Goal: Navigation & Orientation: Find specific page/section

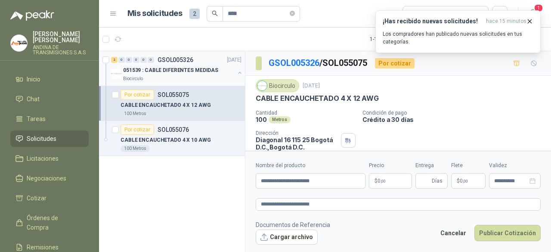
scroll to position [29, 0]
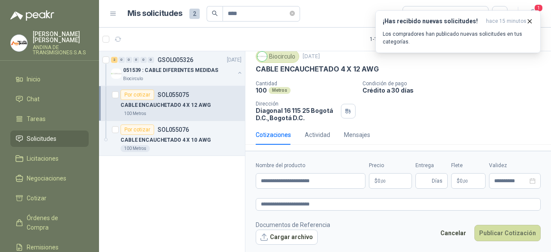
click at [45, 142] on span "Solicitudes" at bounding box center [42, 138] width 30 height 9
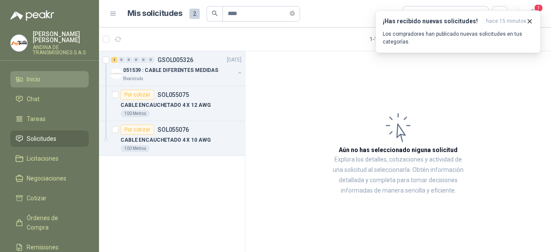
click at [39, 79] on span "Inicio" at bounding box center [34, 78] width 14 height 9
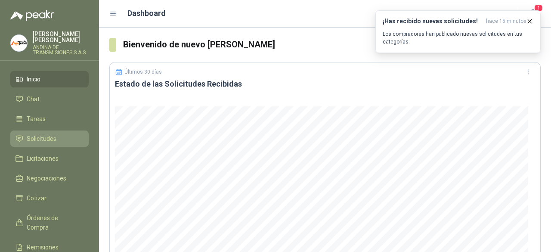
click at [38, 136] on span "Solicitudes" at bounding box center [42, 138] width 30 height 9
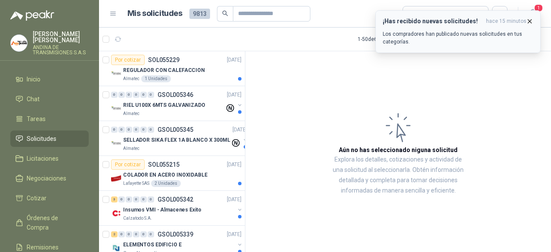
click at [528, 22] on icon "button" at bounding box center [529, 21] width 7 height 7
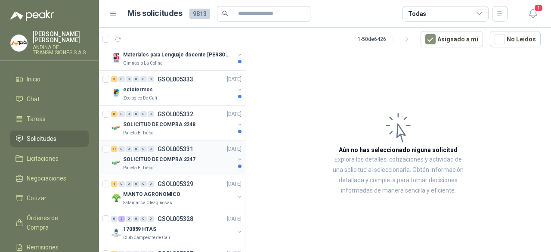
scroll to position [344, 0]
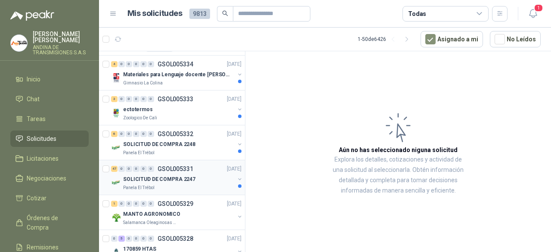
click at [160, 184] on div "Panela El Trébol" at bounding box center [178, 187] width 111 height 7
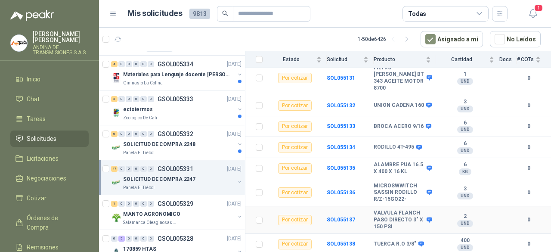
scroll to position [688, 0]
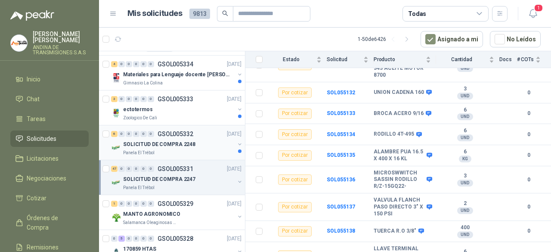
click at [148, 149] on p "Panela El Trébol" at bounding box center [138, 152] width 31 height 7
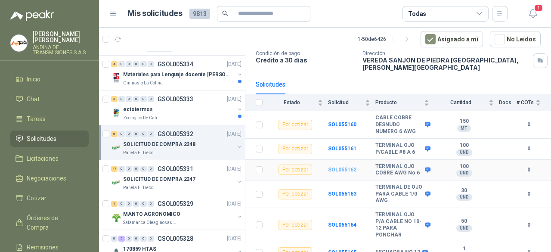
scroll to position [68, 0]
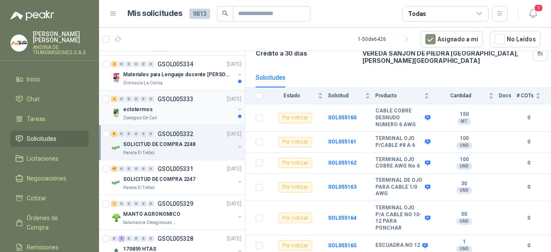
click at [171, 112] on div "ectotermos" at bounding box center [178, 109] width 111 height 10
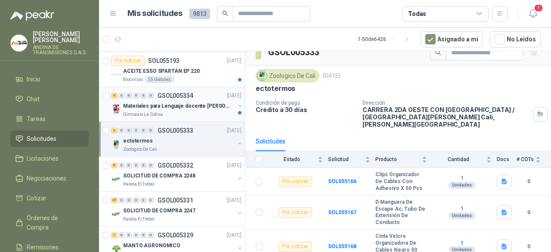
scroll to position [301, 0]
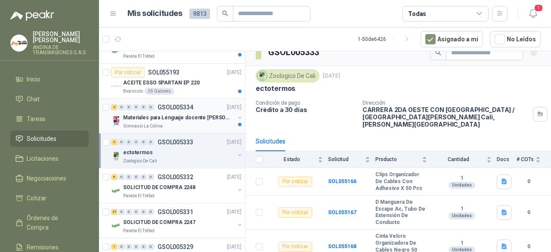
click at [166, 119] on p "Materiales para Lenguaje docente [PERSON_NAME]" at bounding box center [176, 118] width 107 height 8
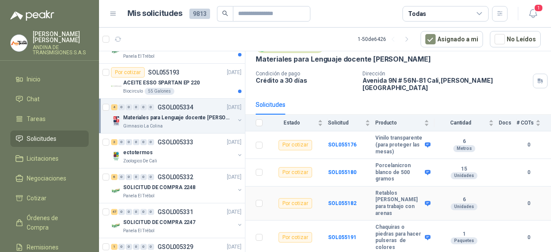
scroll to position [46, 0]
click at [158, 79] on p "ACEITE ESSO SPARTAN EP 220" at bounding box center [161, 83] width 77 height 8
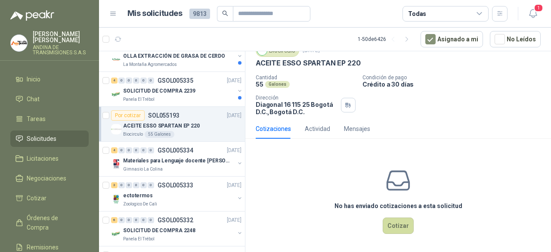
scroll to position [172, 0]
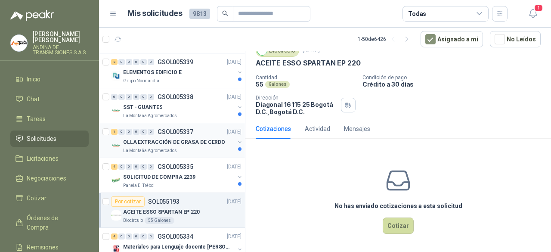
click at [171, 124] on div "1 0 0 0 0 0 GSOL005337 [DATE] OLLA EXTRACCIÓN DE GRASA DE CERDO La Montaña Agro…" at bounding box center [172, 140] width 146 height 35
click at [171, 173] on p "SOLICITUD DE COMPRA 2239" at bounding box center [159, 177] width 72 height 8
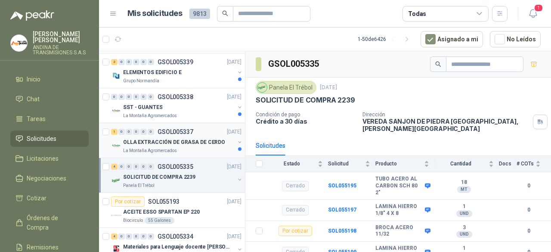
click at [183, 142] on p "OLLA EXTRACCIÓN DE GRASA DE CERDO" at bounding box center [174, 142] width 102 height 8
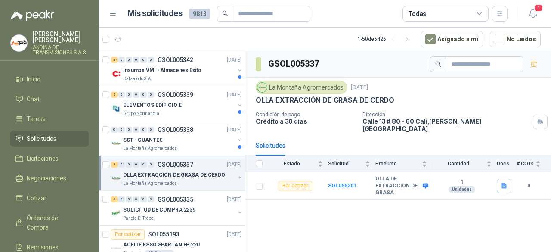
scroll to position [86, 0]
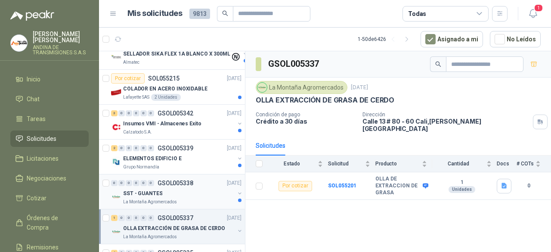
click at [188, 188] on div "SST - GUANTES" at bounding box center [178, 193] width 111 height 10
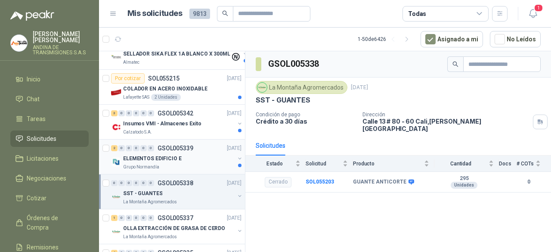
click at [185, 157] on div "ELEMENTOS EDIFICIO E" at bounding box center [178, 158] width 111 height 10
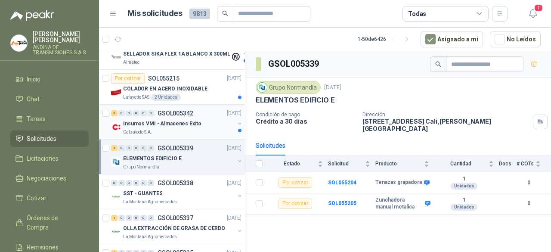
click at [171, 123] on p "Insumos VMI - Almacenes Exito" at bounding box center [162, 124] width 78 height 8
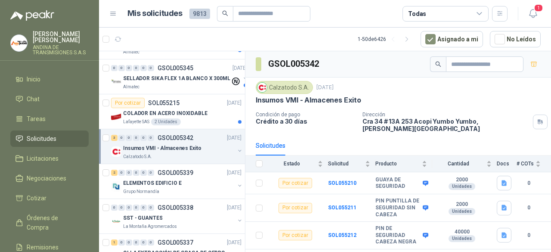
scroll to position [43, 0]
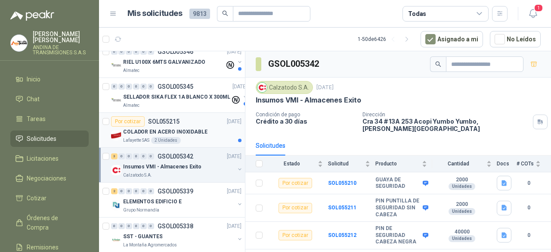
click at [188, 135] on p "COLADOR EN ACERO INOXIDABLE" at bounding box center [165, 132] width 84 height 8
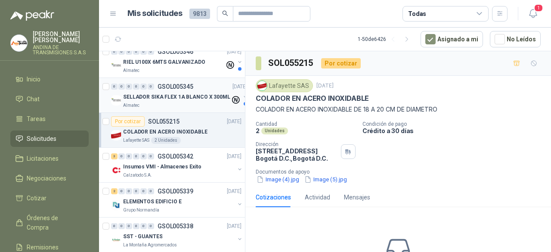
click at [184, 94] on p "SELLADOR SIKA FLEX 1A BLANCO X 300ML" at bounding box center [176, 97] width 107 height 8
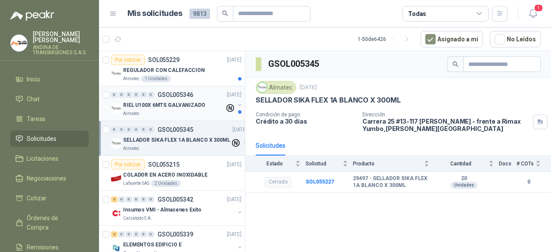
click at [184, 111] on div "Almatec" at bounding box center [174, 113] width 102 height 7
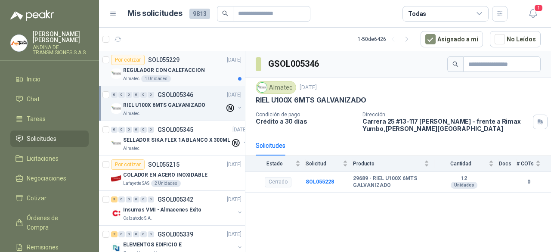
click at [188, 74] on div "REGULADOR CON CALEFACCION" at bounding box center [182, 70] width 118 height 10
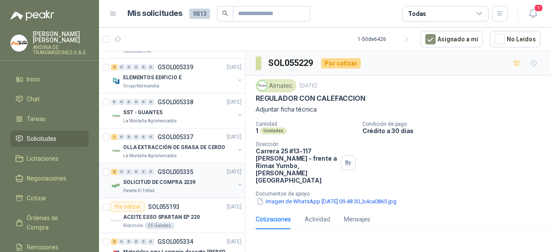
scroll to position [172, 0]
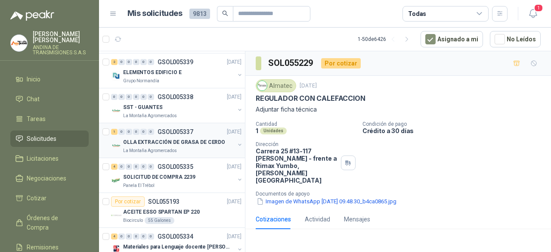
click at [187, 139] on p "OLLA EXTRACCIÓN DE GRASA DE CERDO" at bounding box center [174, 142] width 102 height 8
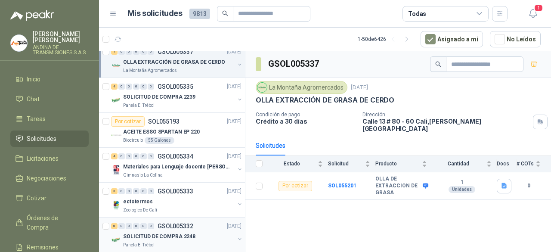
scroll to position [301, 0]
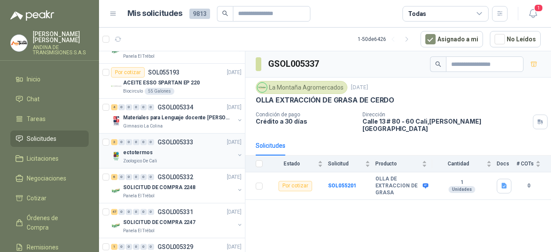
click at [183, 139] on p "GSOL005333" at bounding box center [175, 142] width 36 height 6
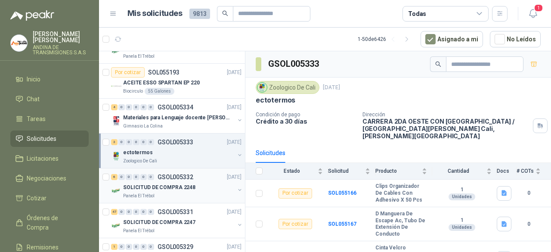
scroll to position [344, 0]
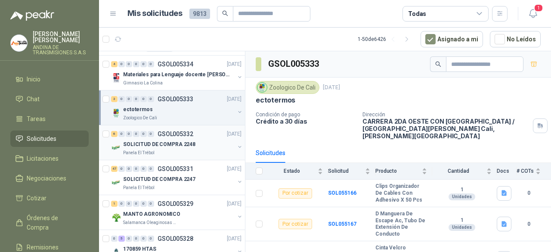
click at [173, 151] on div "Panela El Trébol" at bounding box center [178, 152] width 111 height 7
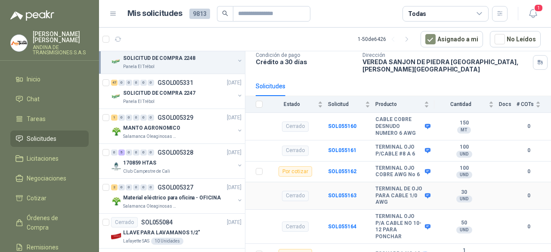
scroll to position [68, 0]
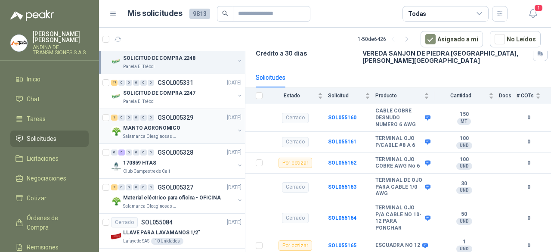
click at [166, 128] on p "MANTO AGRONOMICO" at bounding box center [151, 128] width 57 height 8
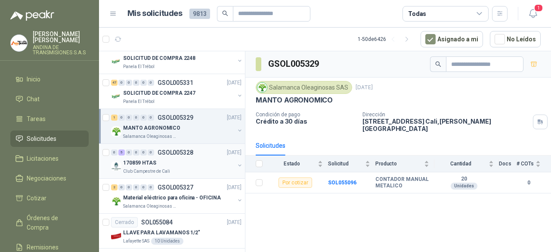
click at [188, 160] on div "170859 HTAS" at bounding box center [178, 162] width 111 height 10
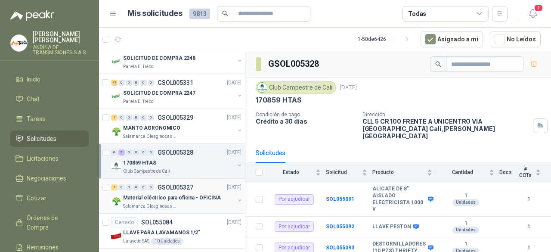
click at [175, 189] on div "2 0 0 0 0 0 GSOL005327 [DATE]" at bounding box center [177, 187] width 132 height 10
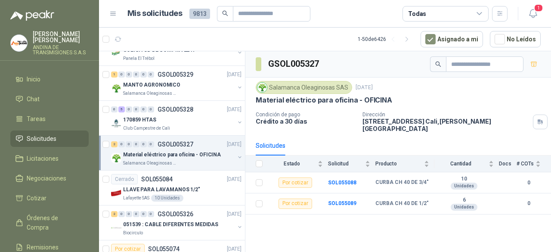
scroll to position [473, 0]
click at [165, 185] on p "LLAVE PARA LAVAMANOS 1/2"" at bounding box center [161, 189] width 77 height 8
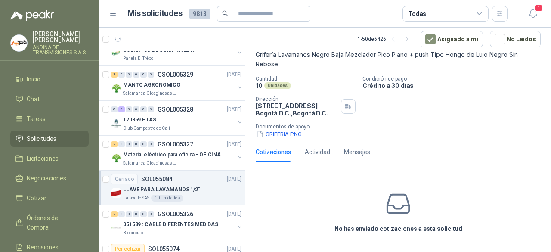
scroll to position [12, 0]
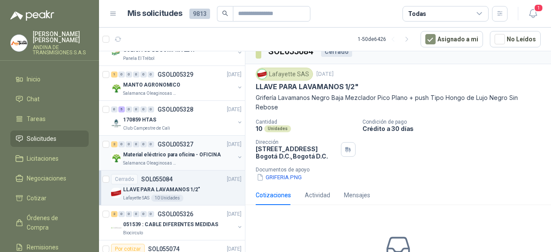
click at [179, 155] on p "Material eléctrico para oficina - OFICINA" at bounding box center [172, 155] width 98 height 8
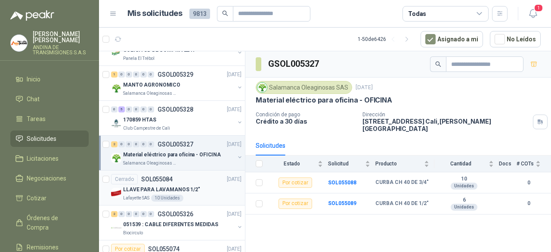
click at [180, 175] on div "Cerrado SOL055084 [DATE]" at bounding box center [176, 179] width 130 height 10
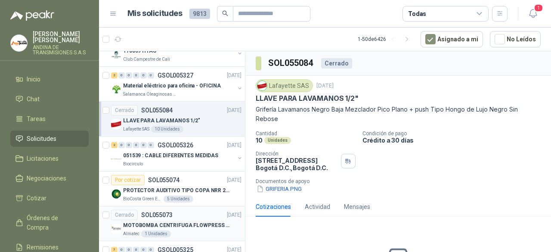
scroll to position [559, 0]
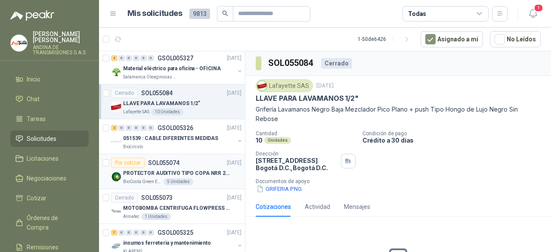
click at [197, 178] on div "BioCosta Green Energy S.A.S 5 Unidades" at bounding box center [182, 181] width 118 height 7
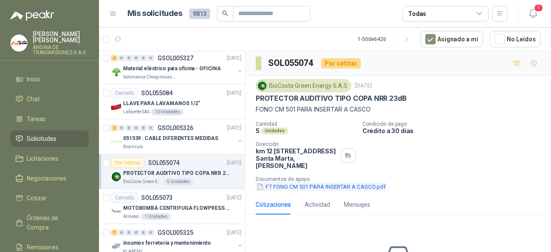
scroll to position [76, 0]
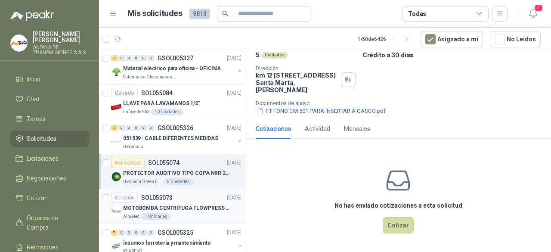
click at [185, 194] on div "Cerrado SOL055073 [DATE]" at bounding box center [176, 197] width 130 height 10
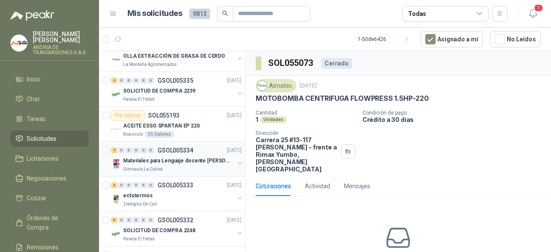
scroll to position [301, 0]
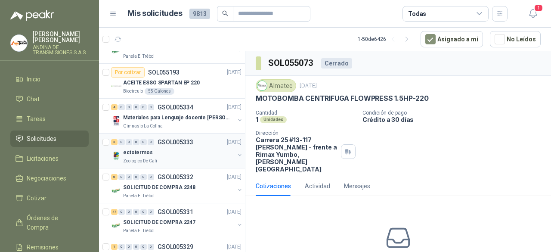
click at [181, 154] on div "ectotermos" at bounding box center [178, 152] width 111 height 10
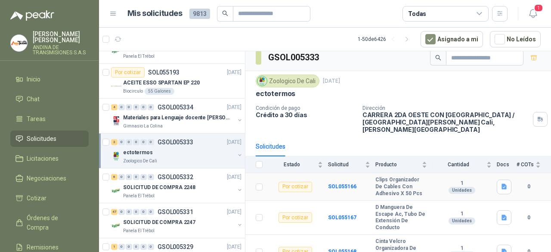
scroll to position [12, 0]
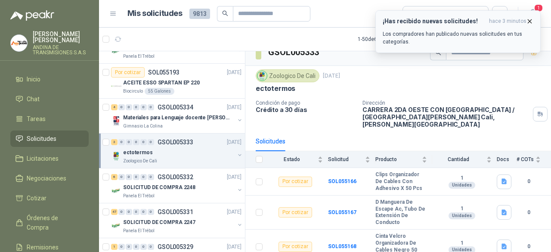
click at [531, 20] on icon "button" at bounding box center [529, 21] width 7 height 7
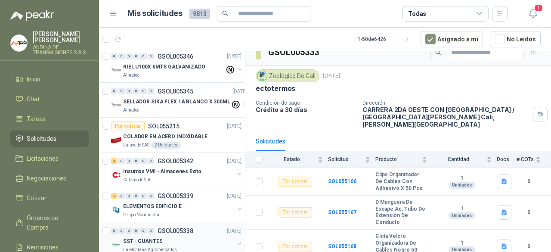
scroll to position [0, 0]
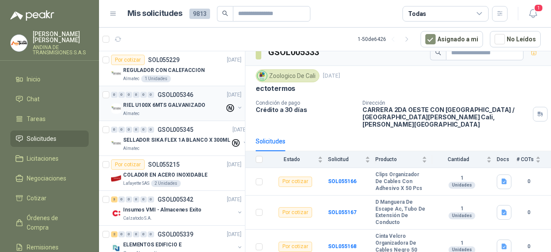
click at [175, 107] on p "RIEL U100X 6MTS GALVANIZADO" at bounding box center [164, 105] width 82 height 8
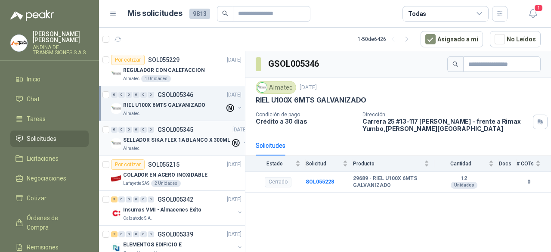
click at [172, 142] on p "SELLADOR SIKA FLEX 1A BLANCO X 300ML" at bounding box center [176, 140] width 107 height 8
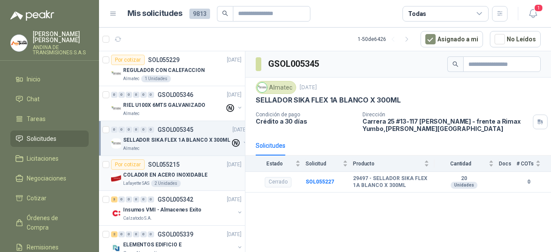
click at [192, 164] on div "Por cotizar SOL055215 [DATE]" at bounding box center [176, 164] width 130 height 10
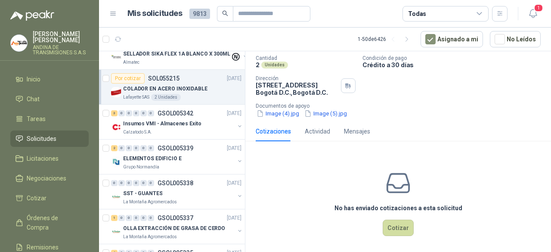
scroll to position [68, 0]
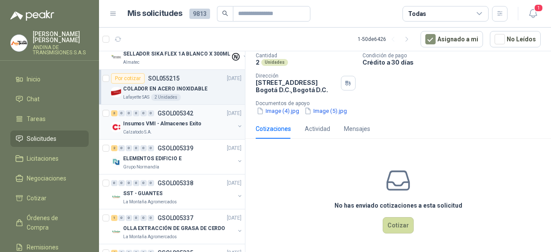
click at [181, 131] on div "Calzatodo S.A." at bounding box center [178, 132] width 111 height 7
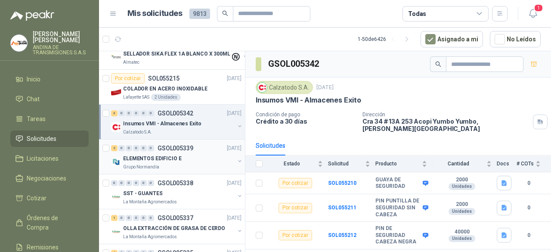
click at [184, 165] on div "Grupo Normandía" at bounding box center [178, 166] width 111 height 7
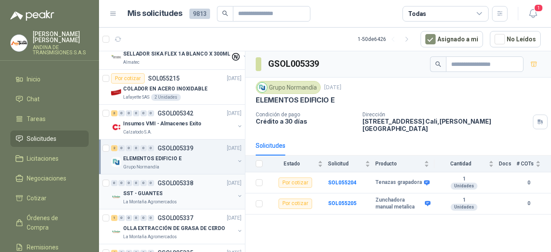
click at [192, 190] on div "SST - GUANTES" at bounding box center [178, 193] width 111 height 10
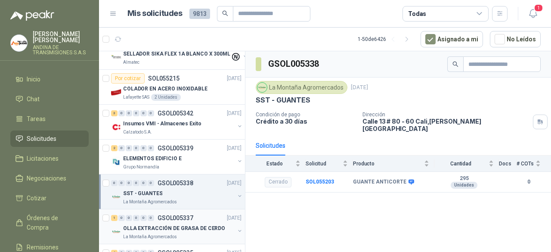
click at [207, 215] on div "1 0 0 0 0 0 GSOL005337 [DATE]" at bounding box center [177, 218] width 132 height 10
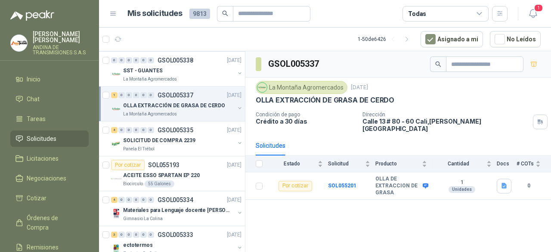
scroll to position [229, 0]
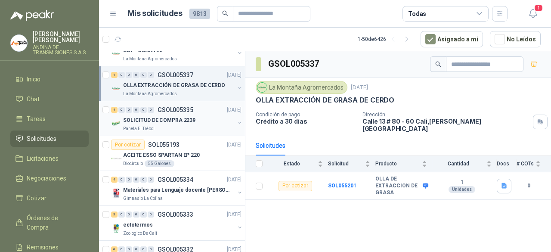
click at [208, 118] on div "SOLICITUD DE COMPRA 2239" at bounding box center [178, 120] width 111 height 10
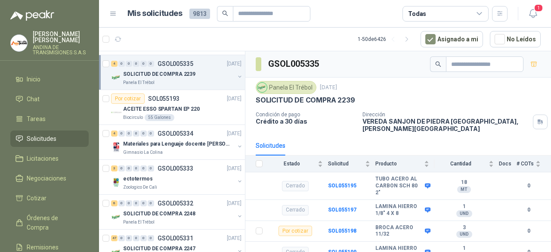
scroll to position [308, 0]
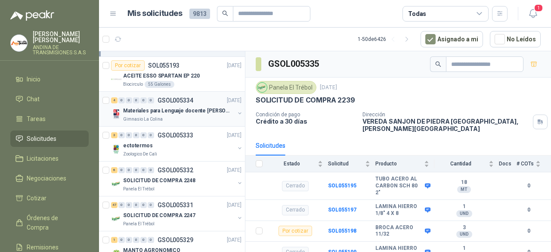
click at [199, 96] on div "4 0 0 0 0 0 GSOL005334 [DATE]" at bounding box center [177, 100] width 132 height 10
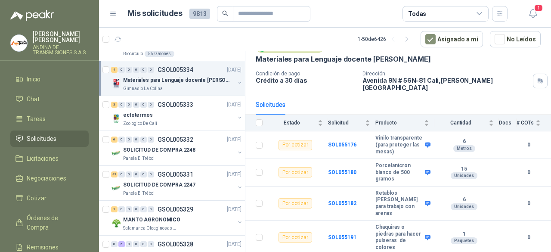
scroll to position [46, 0]
